Goal: Task Accomplishment & Management: Manage account settings

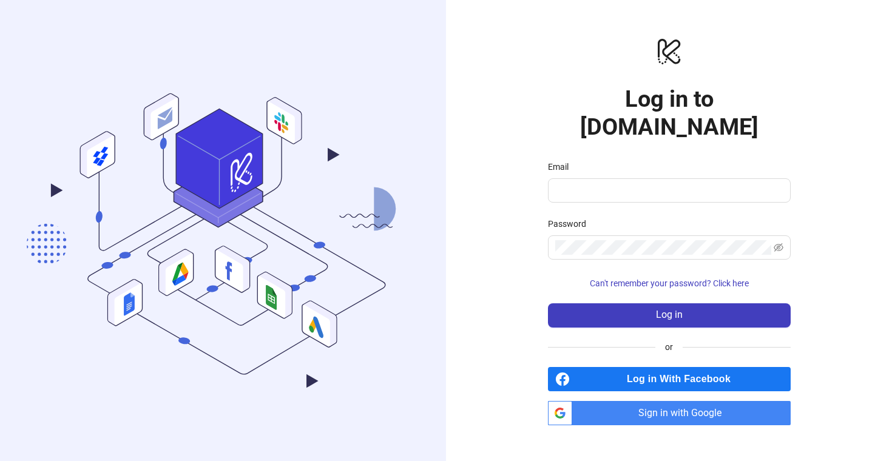
click at [679, 401] on span "Sign in with Google" at bounding box center [684, 413] width 214 height 24
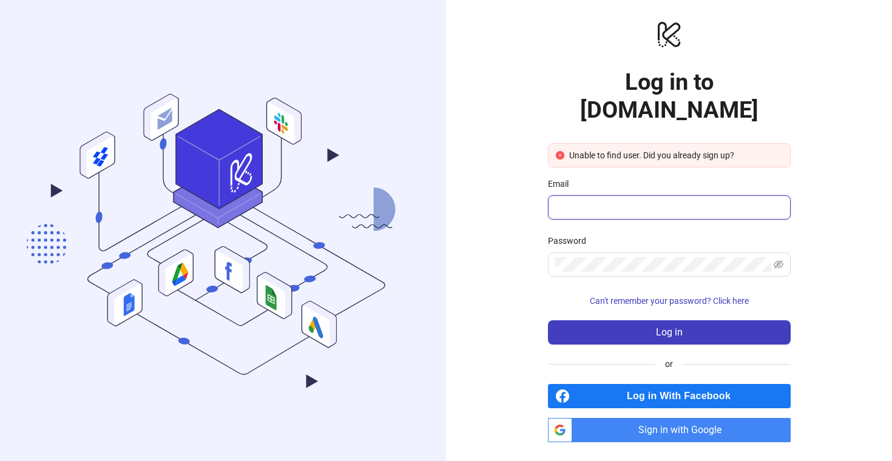
drag, startPoint x: 0, startPoint y: 0, endPoint x: 561, endPoint y: 7, distance: 560.9
click at [561, 7] on div "logo/logo-mobile Log in to [DOMAIN_NAME] Unable to find user. Did you already s…" at bounding box center [669, 231] width 446 height 462
